Goal: Transaction & Acquisition: Book appointment/travel/reservation

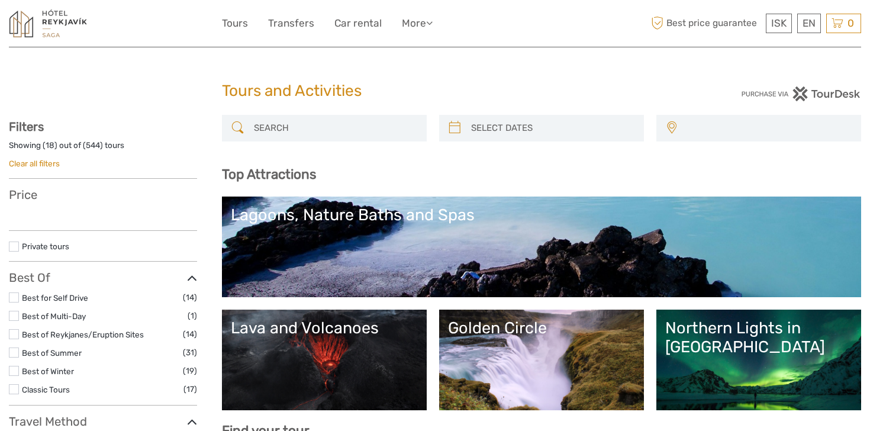
select select
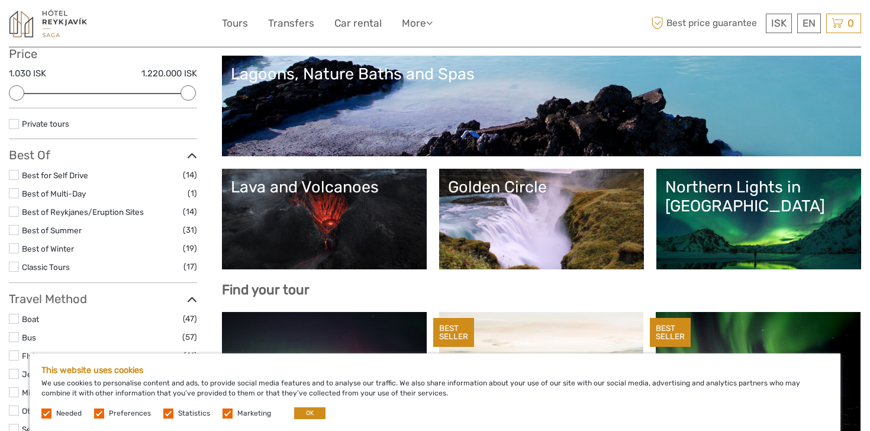
scroll to position [188, 0]
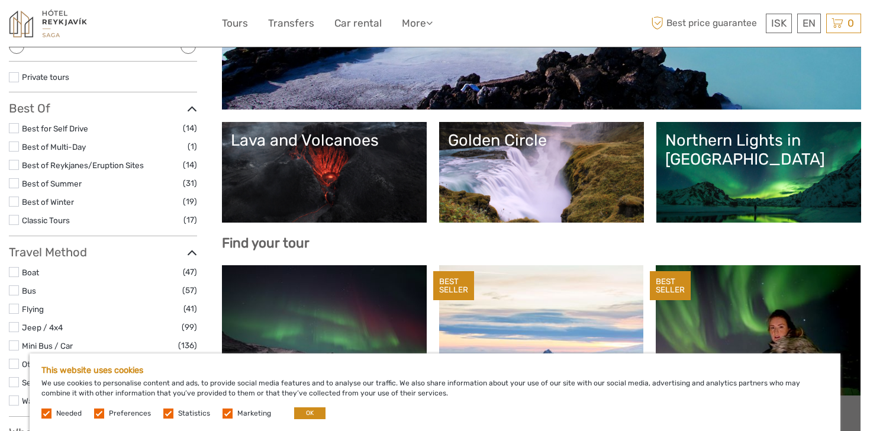
click at [335, 201] on link "Lava and Volcanoes" at bounding box center [324, 172] width 187 height 83
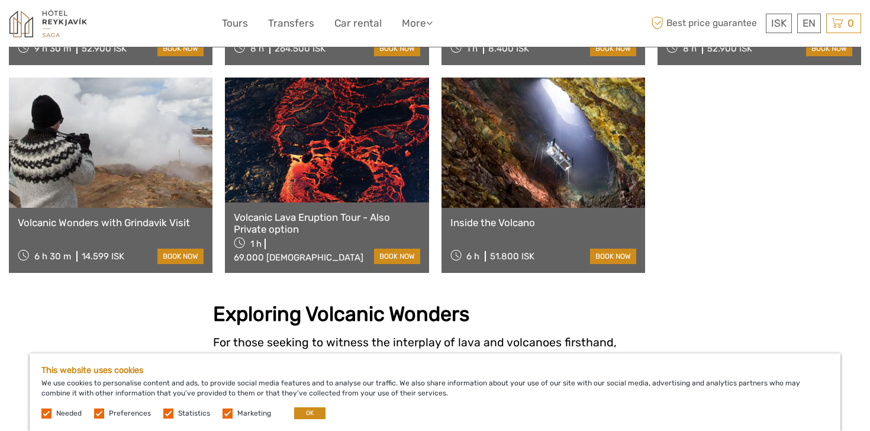
scroll to position [877, 0]
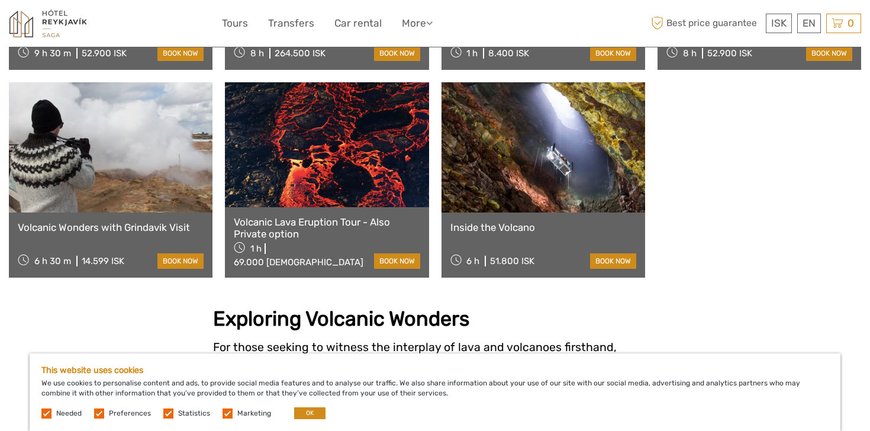
click at [330, 207] on div "Volcanic Lava Eruption Tour - Also Private option 1 h 69.000 ISK book now" at bounding box center [327, 242] width 204 height 71
click at [333, 207] on div "Volcanic Lava Eruption Tour - Also Private option 1 h 69.000 ISK book now" at bounding box center [327, 242] width 204 height 71
click at [335, 216] on link "Volcanic Lava Eruption Tour - Also Private option" at bounding box center [327, 228] width 186 height 24
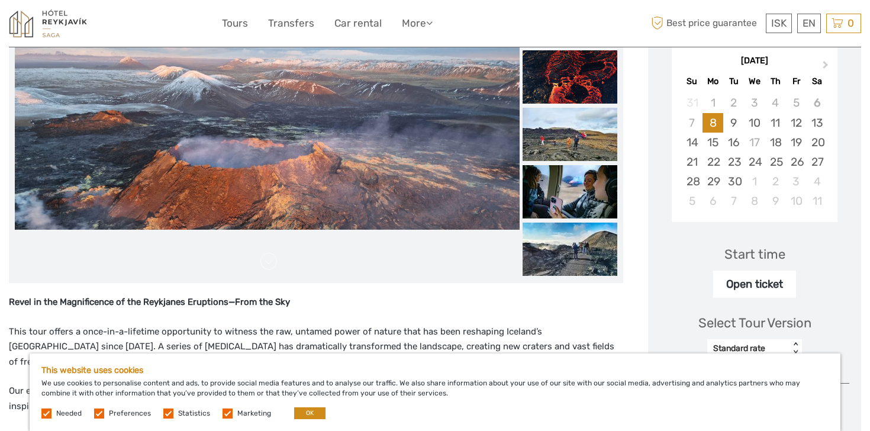
scroll to position [145, 0]
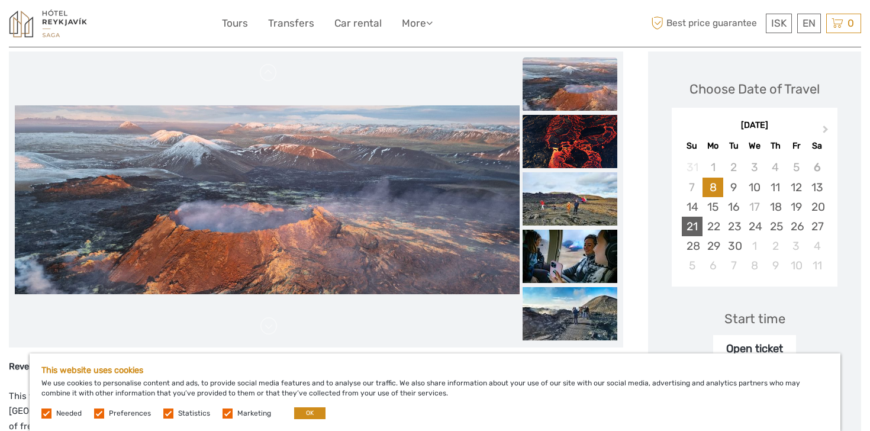
click at [701, 227] on div "21" at bounding box center [692, 227] width 21 height 20
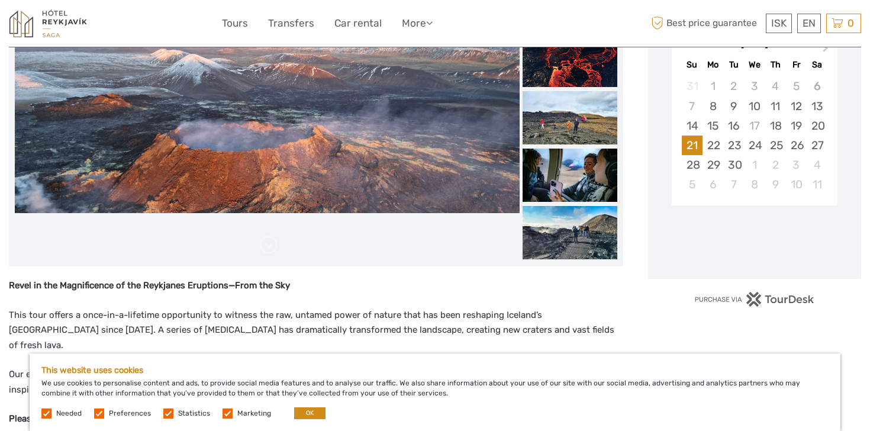
scroll to position [262, 0]
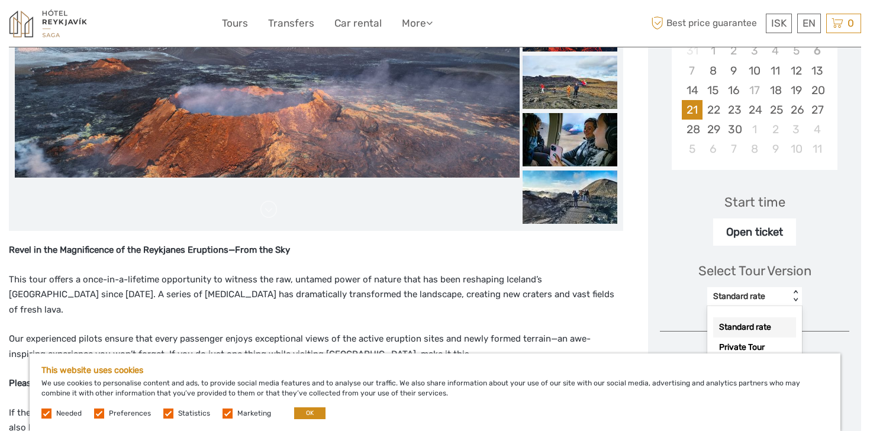
click at [764, 291] on div "Standard rate" at bounding box center [749, 297] width 70 height 12
click at [759, 236] on div "Open ticket" at bounding box center [755, 231] width 83 height 27
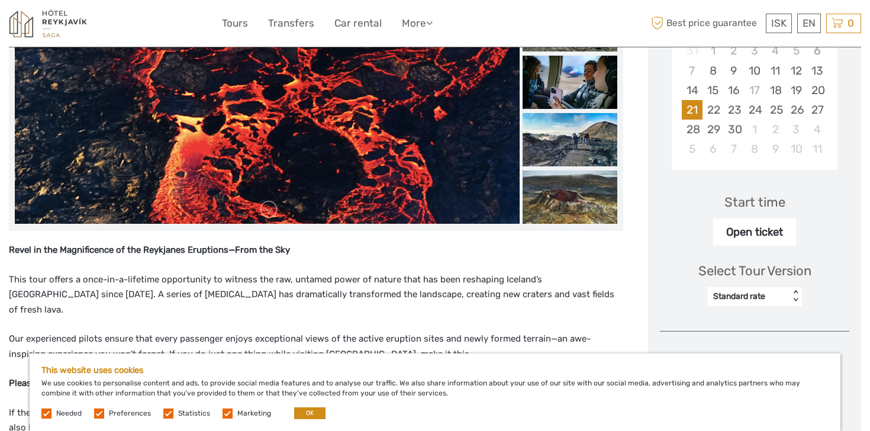
click at [759, 234] on div "Open ticket" at bounding box center [755, 231] width 83 height 27
click at [750, 226] on div "Open ticket" at bounding box center [755, 231] width 83 height 27
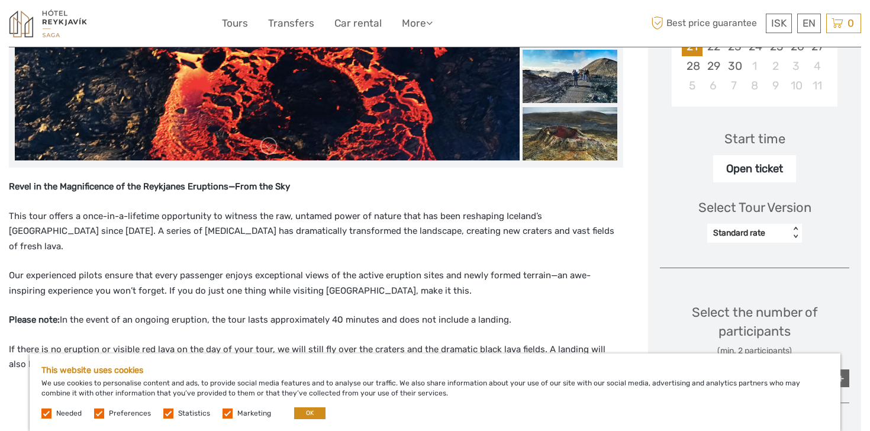
scroll to position [428, 0]
